Goal: Task Accomplishment & Management: Manage account settings

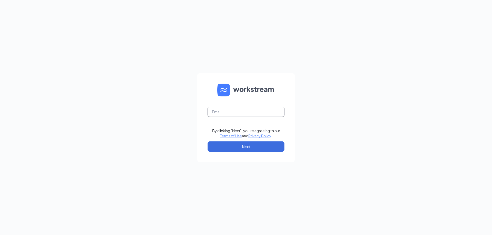
click at [225, 111] on input "text" at bounding box center [245, 112] width 77 height 10
type input "[EMAIL_ADDRESS][DOMAIN_NAME]"
click at [248, 149] on button "Next" at bounding box center [245, 147] width 77 height 10
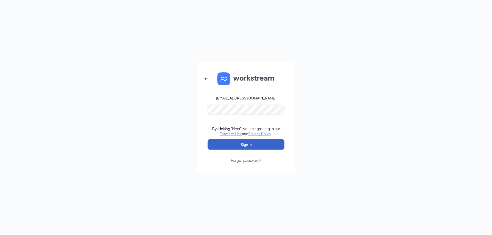
click at [248, 148] on button "Sign In" at bounding box center [245, 145] width 77 height 10
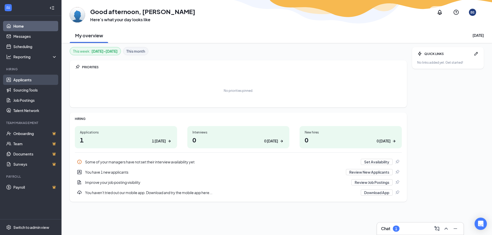
click at [25, 80] on link "Applicants" at bounding box center [35, 80] width 44 height 10
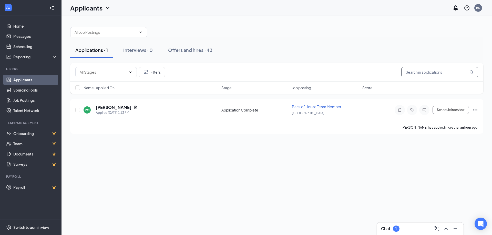
click at [439, 71] on input "text" at bounding box center [439, 72] width 77 height 10
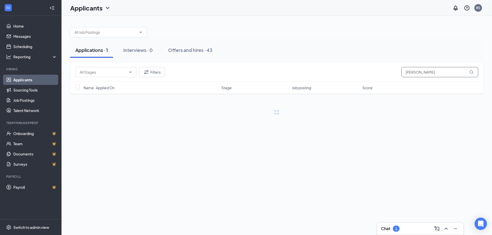
type input "[PERSON_NAME]"
click at [92, 51] on div "Applications · 0 / 1" at bounding box center [95, 50] width 40 height 6
click at [108, 31] on input "text" at bounding box center [106, 32] width 62 height 6
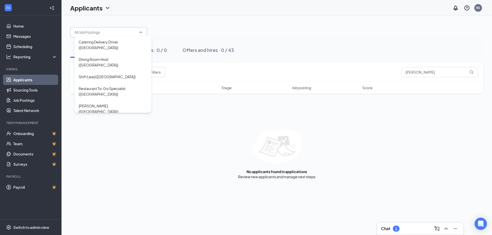
click at [108, 31] on input "text" at bounding box center [106, 32] width 62 height 6
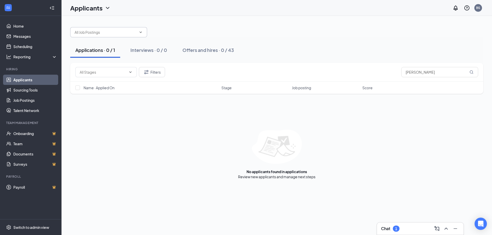
click at [108, 7] on icon "ChevronDown" at bounding box center [107, 8] width 6 height 6
click at [84, 23] on link "Applicants" at bounding box center [100, 22] width 55 height 5
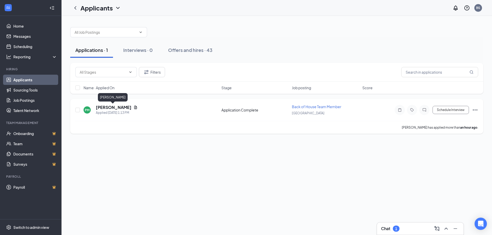
click at [110, 110] on h5 "[PERSON_NAME]" at bounding box center [114, 108] width 36 height 6
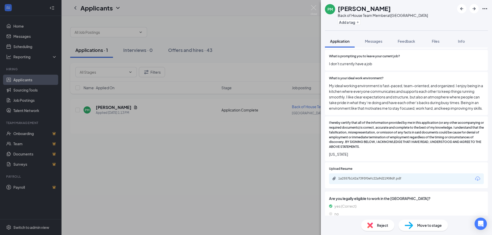
scroll to position [504, 0]
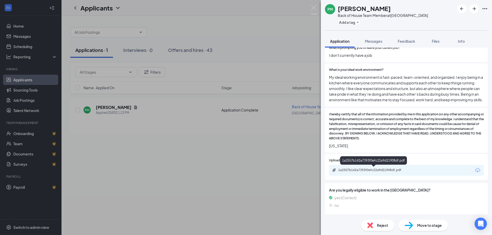
click at [358, 172] on div "1a2557b142a7393f0efc22a9d21908df.pdf" at bounding box center [374, 170] width 72 height 4
click at [312, 7] on img at bounding box center [313, 10] width 6 height 10
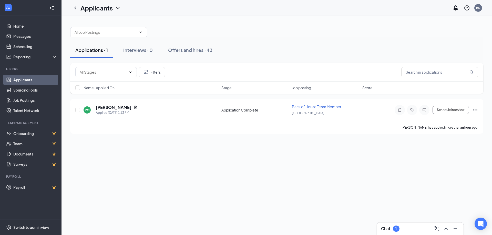
click at [118, 8] on icon "ChevronDown" at bounding box center [117, 8] width 3 height 2
click at [96, 32] on link "Archived applicants" at bounding box center [110, 33] width 55 height 5
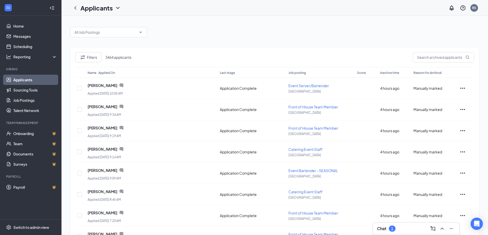
click at [117, 7] on icon "ChevronDown" at bounding box center [117, 8] width 3 height 2
click at [96, 20] on link "Applicants" at bounding box center [110, 22] width 55 height 5
